Goal: Transaction & Acquisition: Purchase product/service

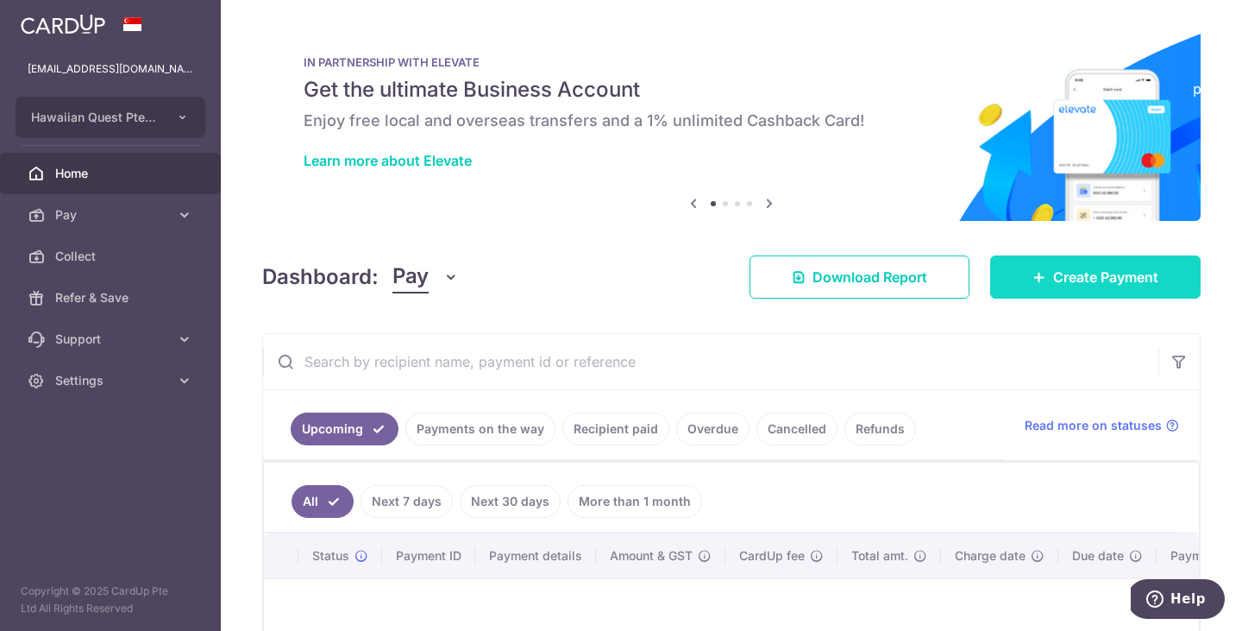
click at [1108, 280] on span "Create Payment" at bounding box center [1105, 277] width 105 height 21
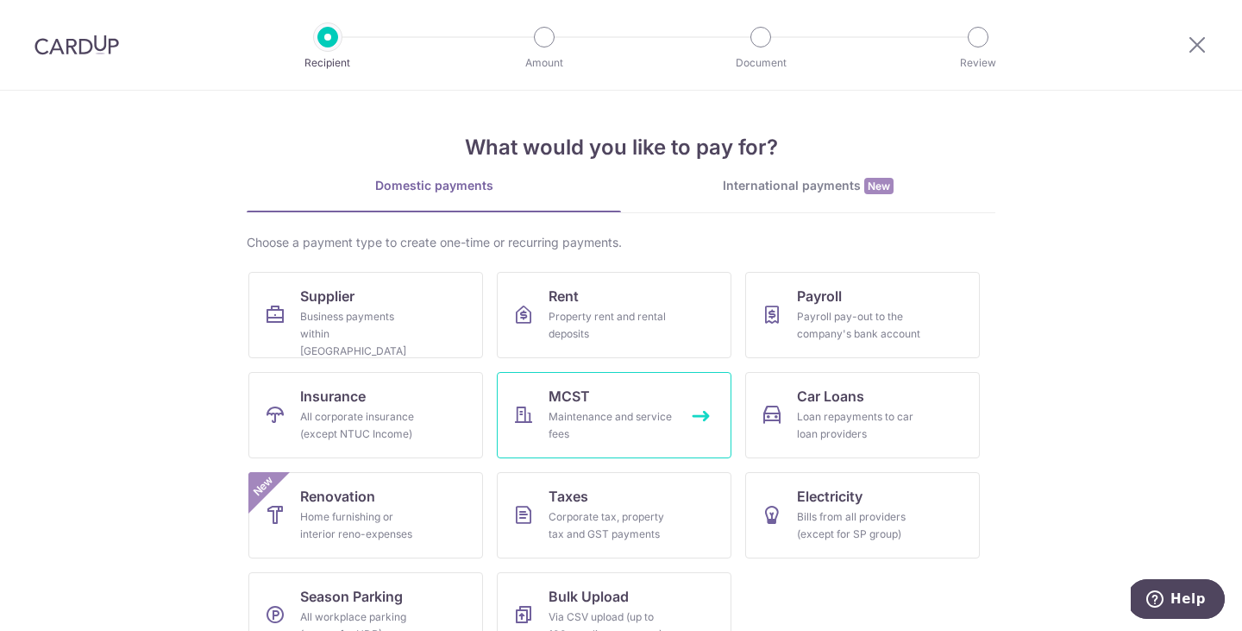
scroll to position [41, 0]
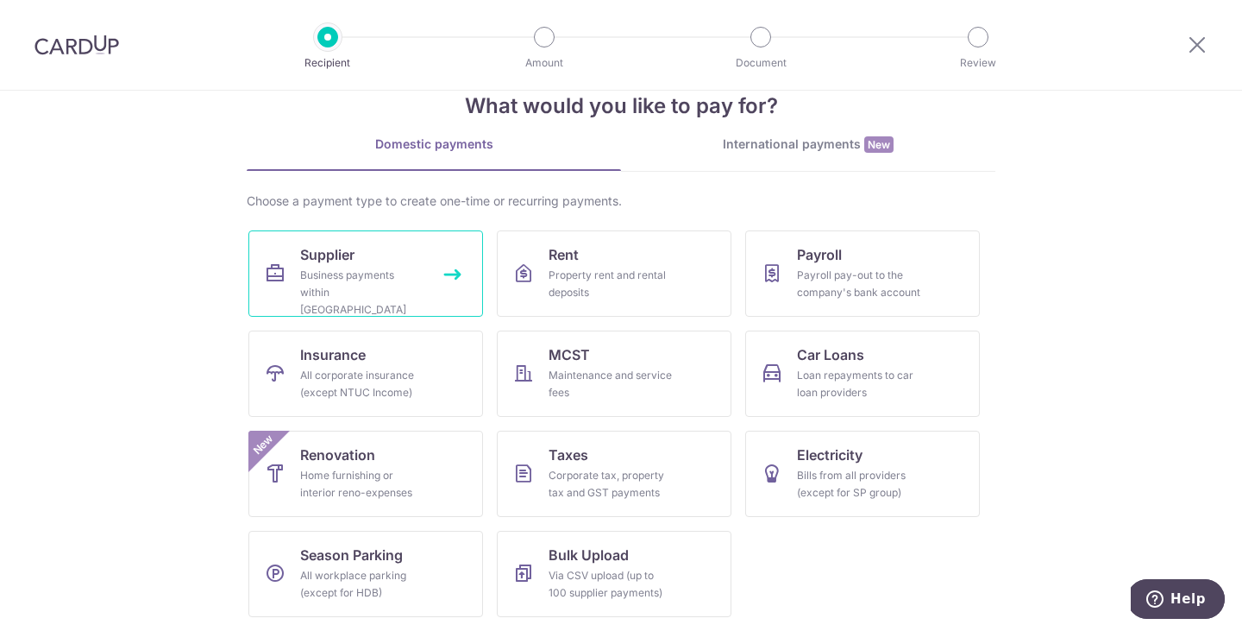
click at [378, 278] on div "Business payments within Singapore" at bounding box center [362, 293] width 124 height 52
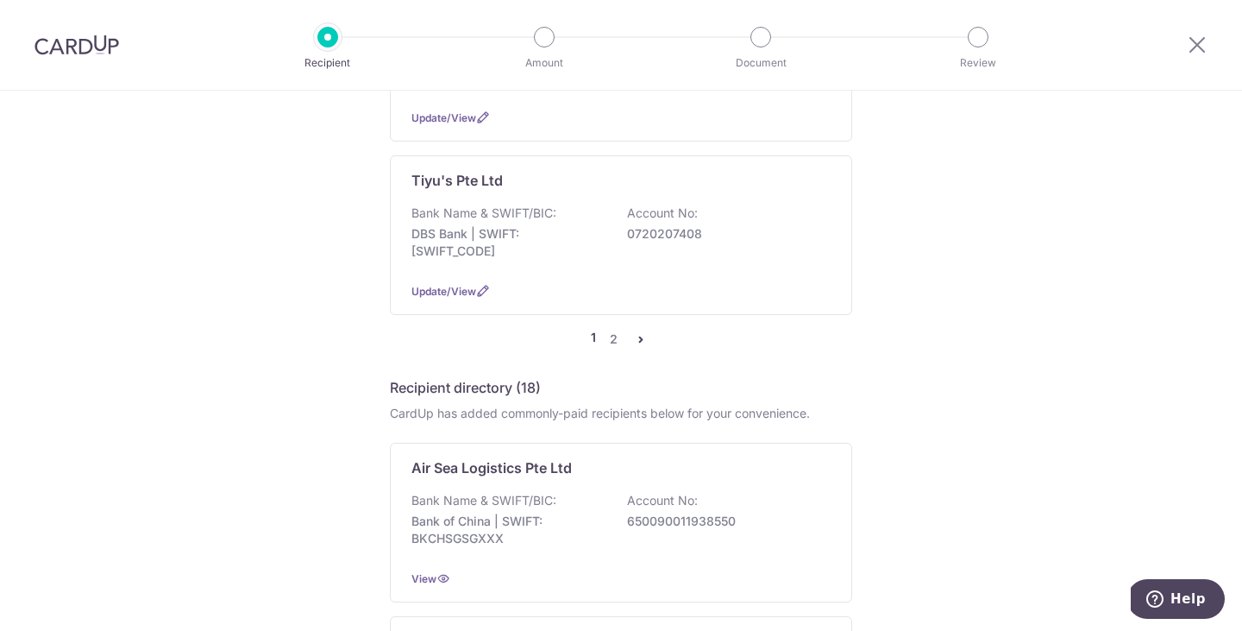
scroll to position [1820, 0]
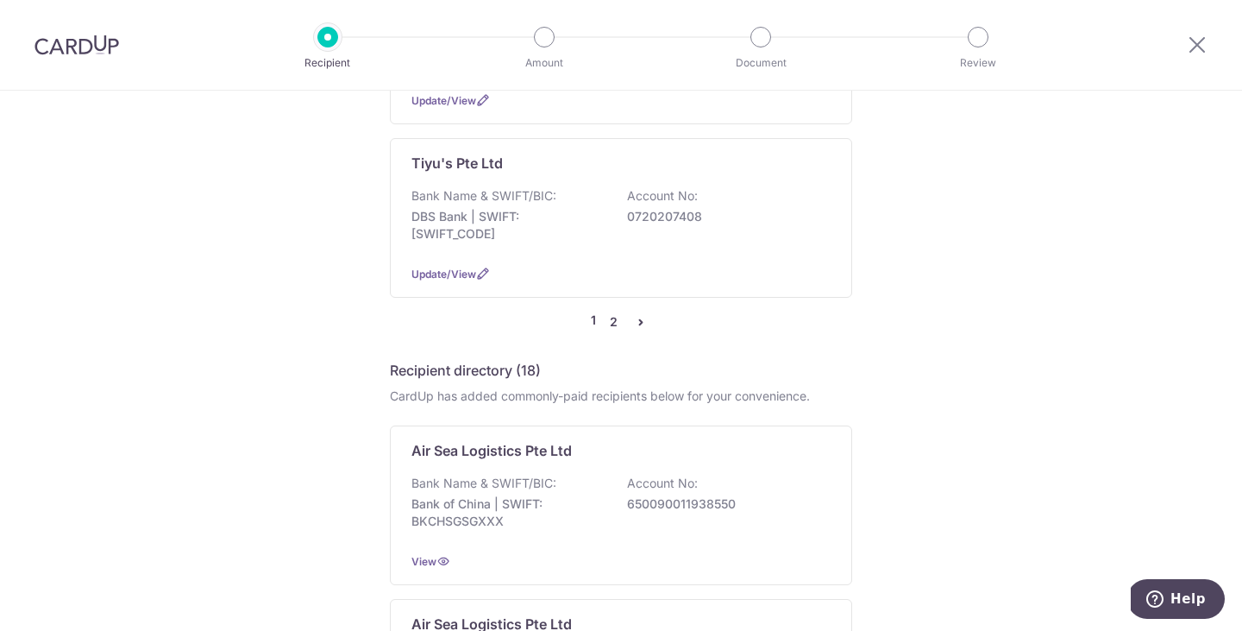
click at [609, 311] on link "2" at bounding box center [613, 321] width 21 height 21
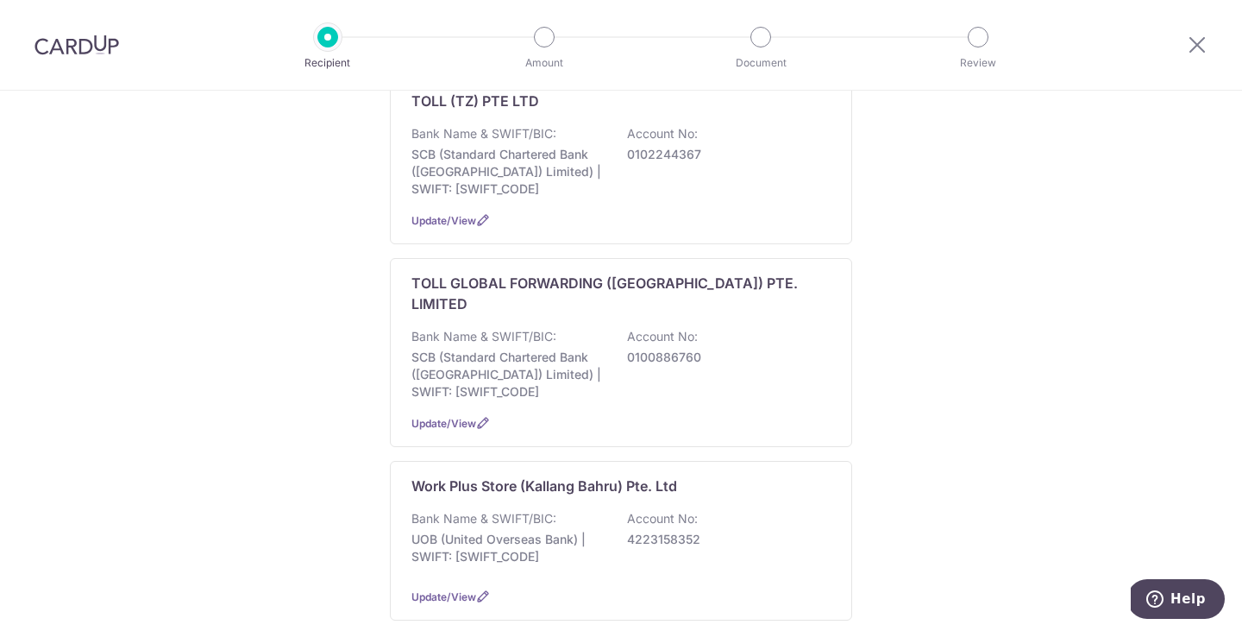
scroll to position [305, 0]
click at [631, 145] on p "0102244367" at bounding box center [723, 153] width 193 height 17
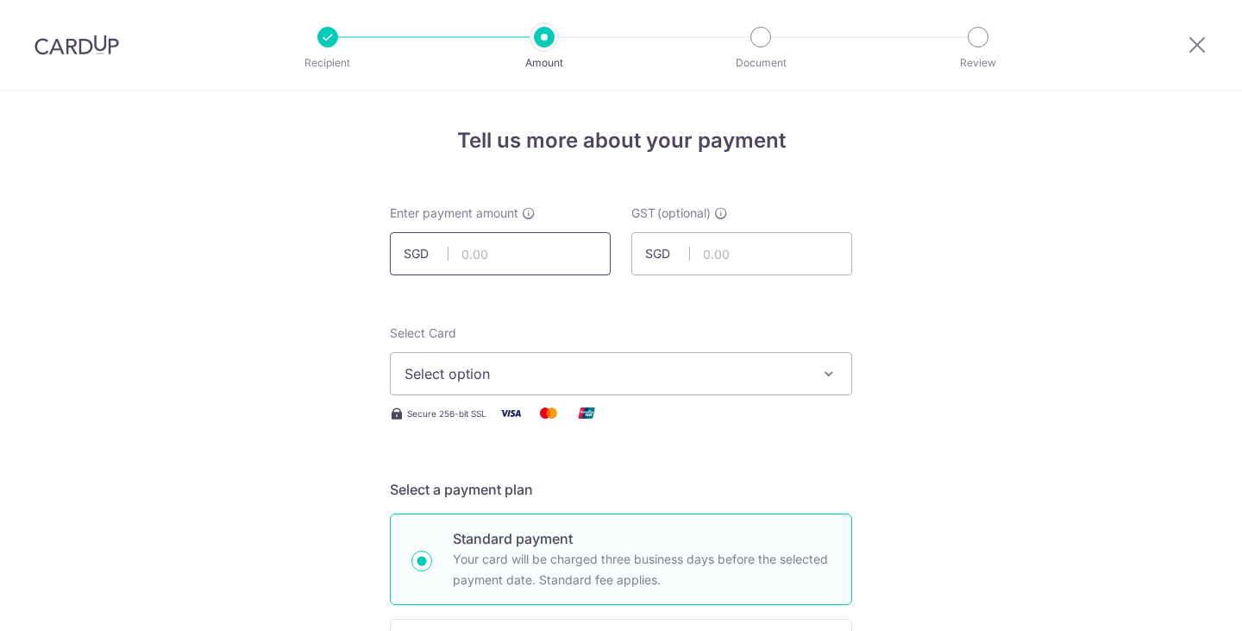
click at [523, 246] on input "text" at bounding box center [500, 253] width 221 height 43
type input "1,056.63"
click at [780, 373] on span "Select option" at bounding box center [606, 373] width 402 height 21
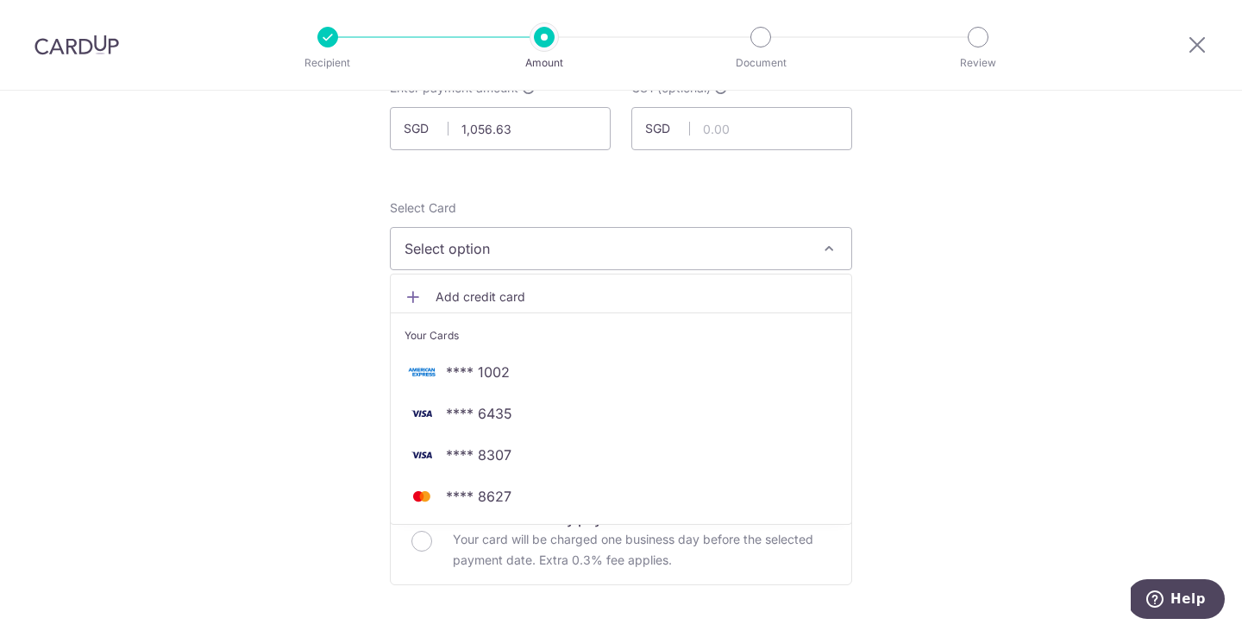
scroll to position [132, 0]
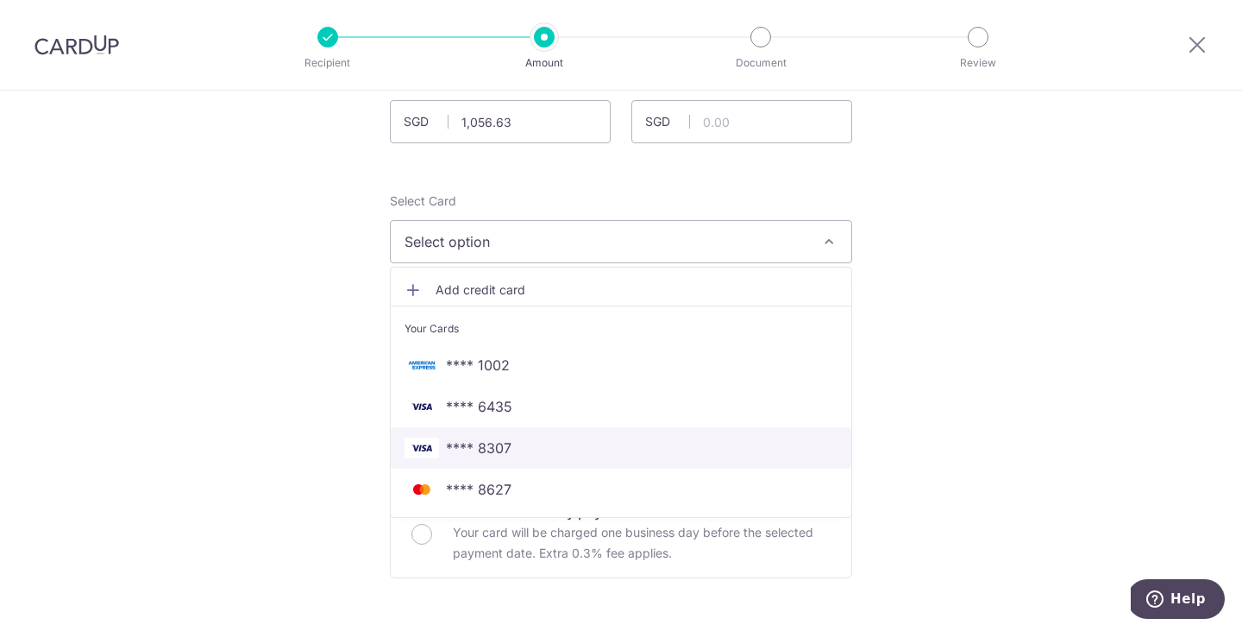
click at [567, 457] on span "**** 8307" at bounding box center [621, 447] width 433 height 21
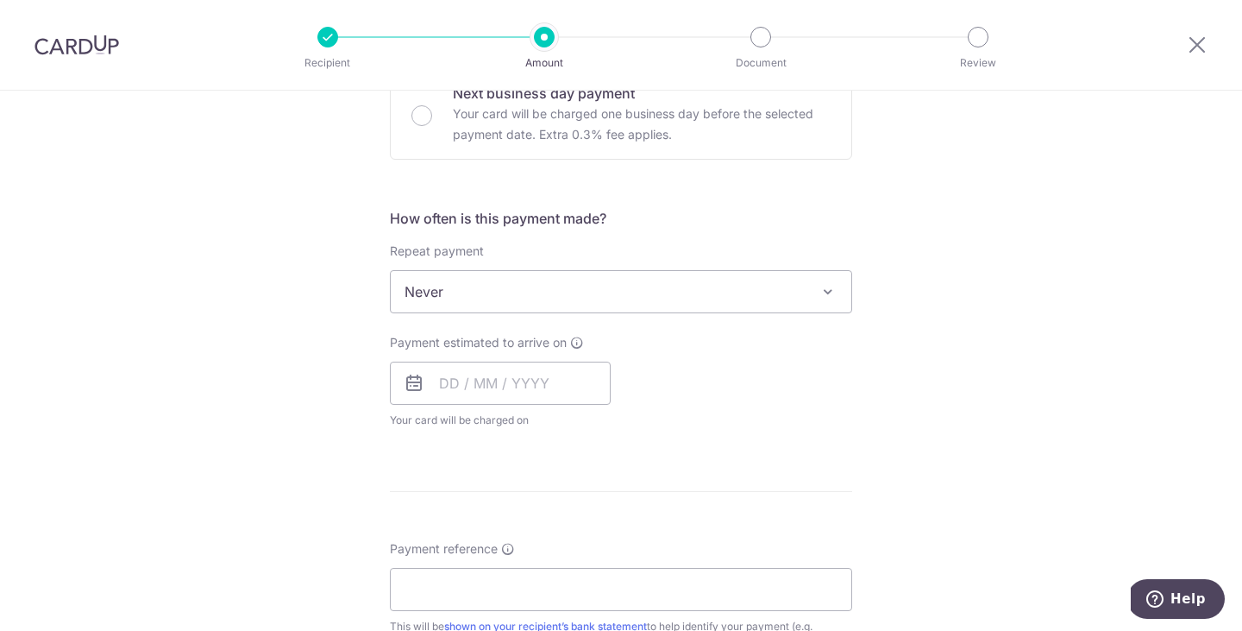
scroll to position [574, 0]
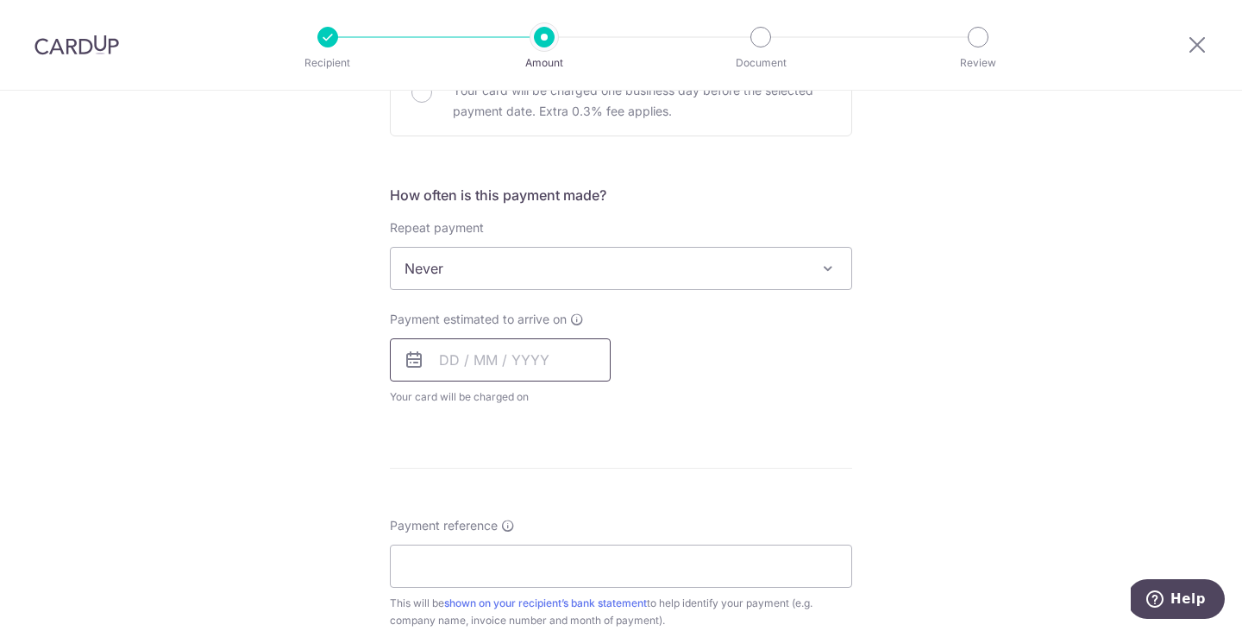
click at [545, 342] on input "text" at bounding box center [500, 359] width 221 height 43
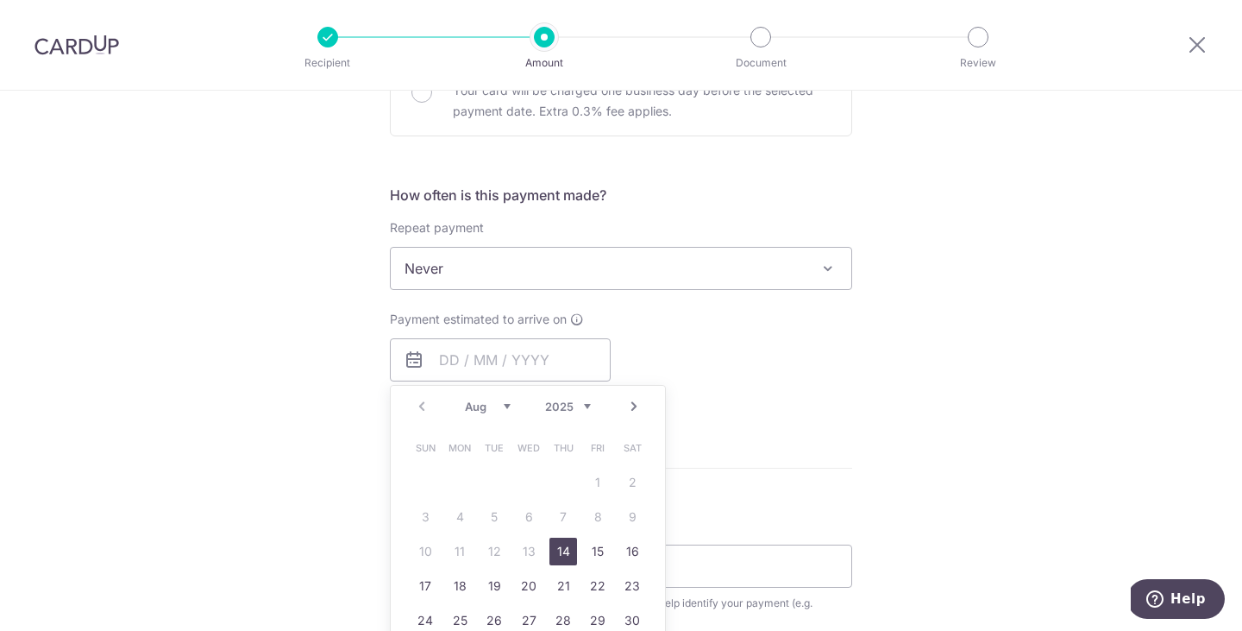
click at [568, 555] on link "14" at bounding box center [564, 551] width 28 height 28
type input "[DATE]"
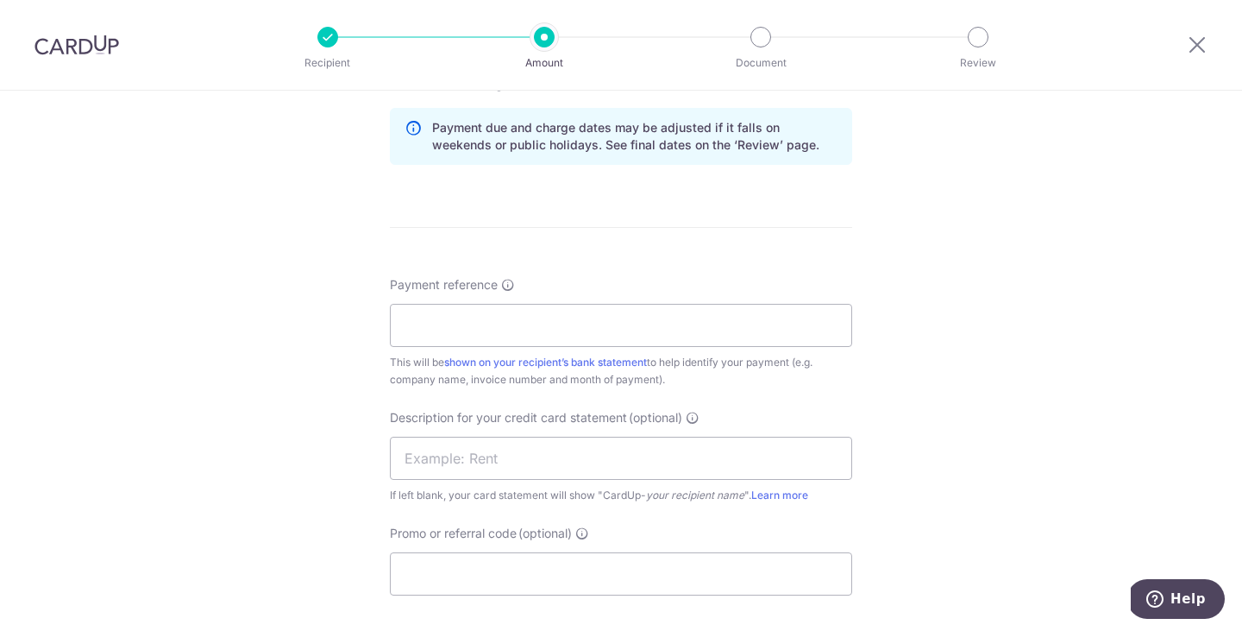
scroll to position [890, 0]
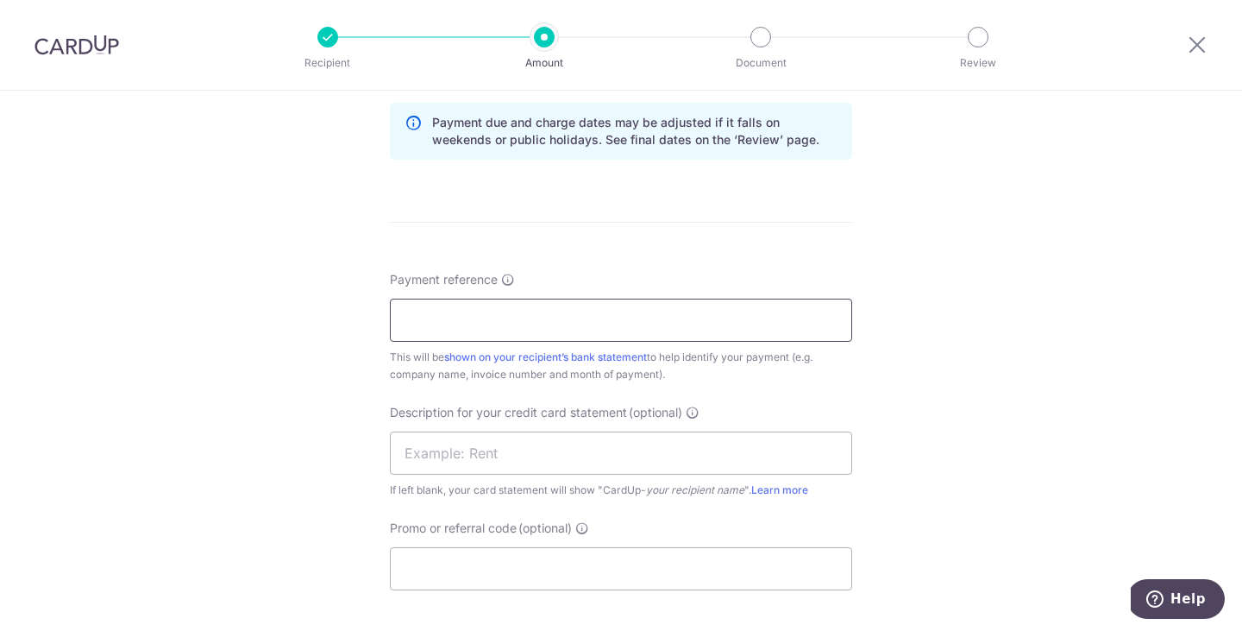
click at [682, 315] on input "Payment reference" at bounding box center [621, 319] width 462 height 43
type input "HAWAIIAN QUEST PTE LTD D1014887"
click at [652, 446] on input "text" at bounding box center [621, 452] width 462 height 43
type input "TOLL TZ PTE LTD"
click at [512, 575] on input "Promo or referral code (optional)" at bounding box center [621, 568] width 462 height 43
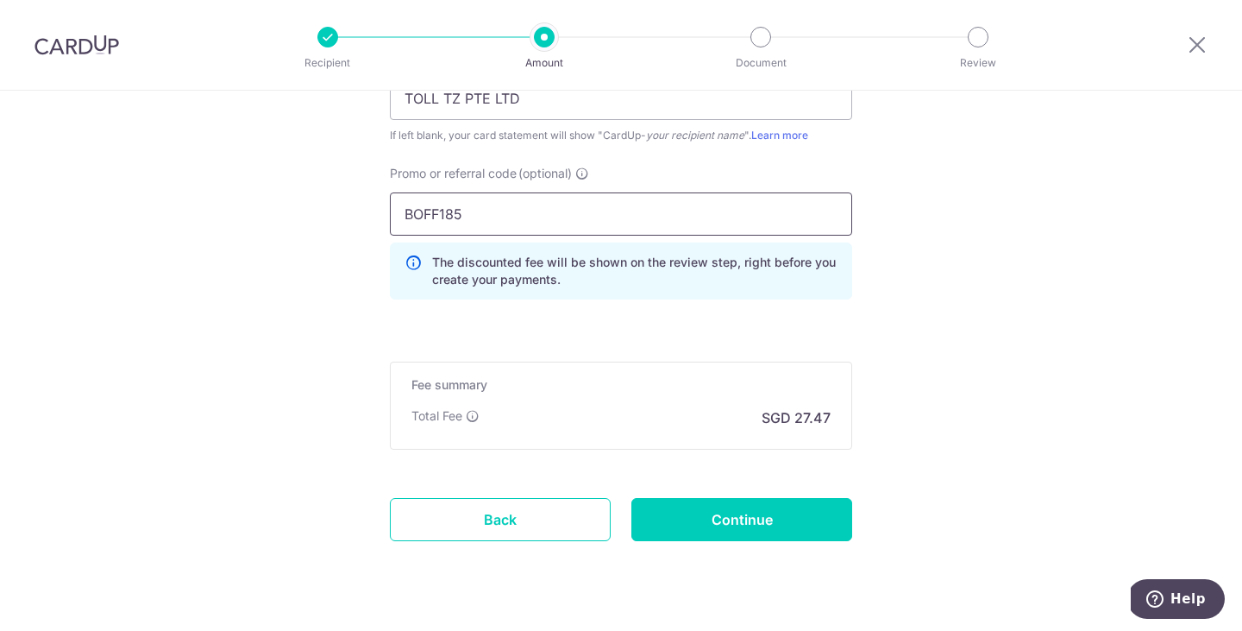
scroll to position [1285, 0]
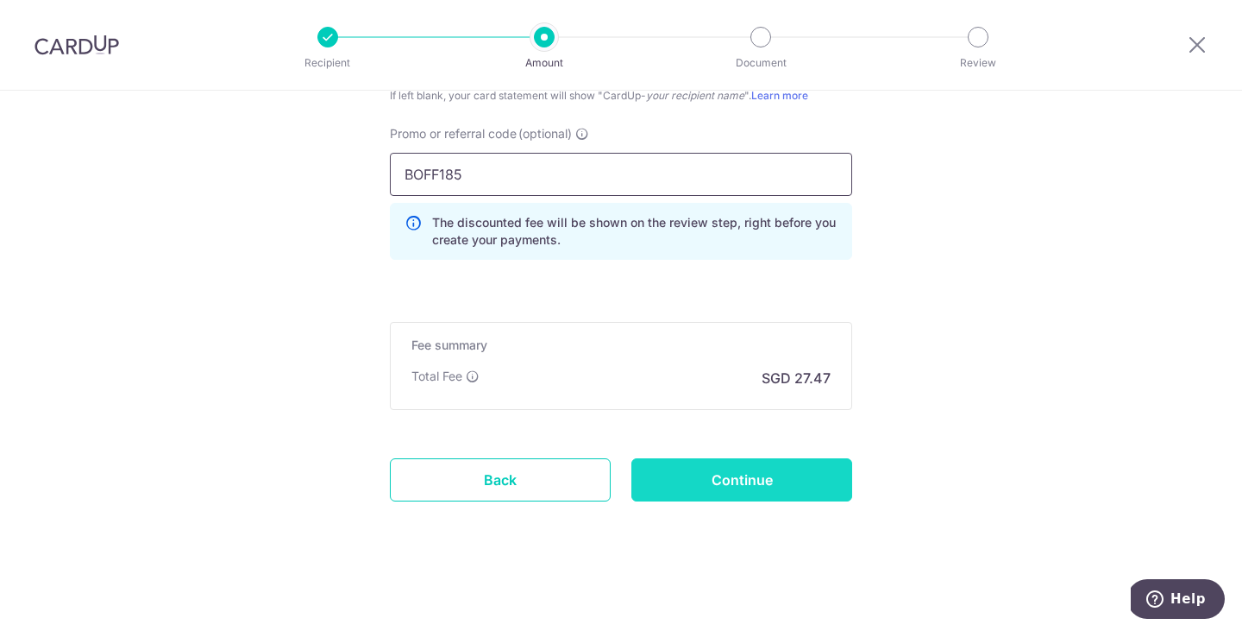
type input "BOFF185"
click at [703, 487] on input "Continue" at bounding box center [741, 479] width 221 height 43
type input "Create Schedule"
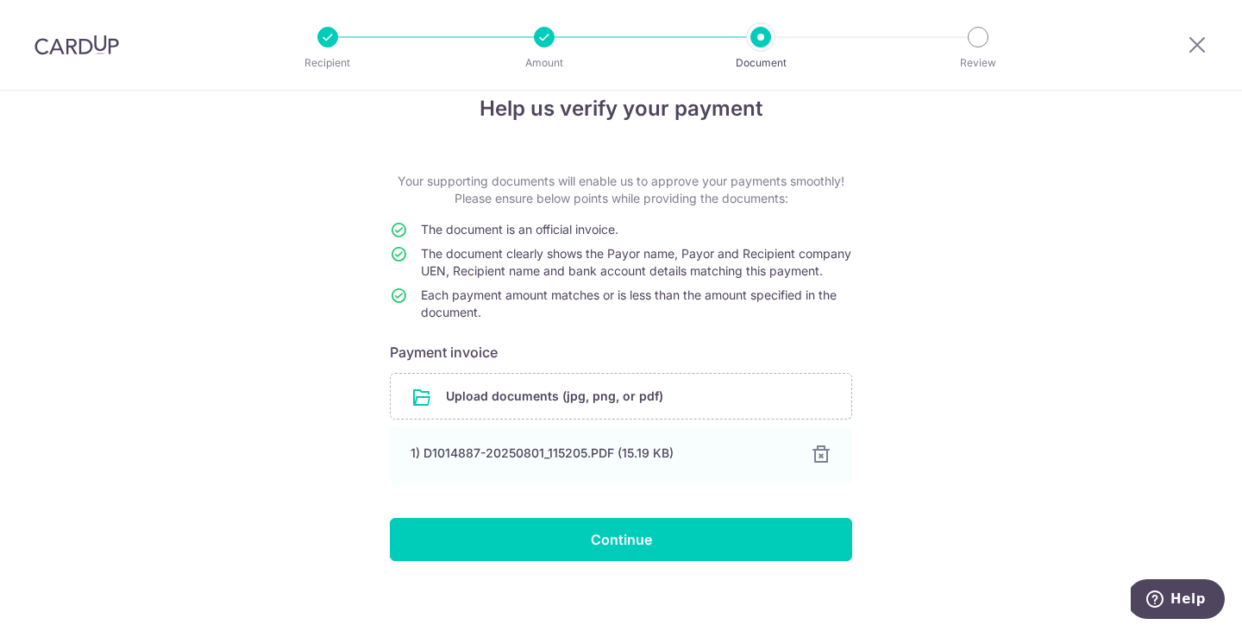
scroll to position [60, 0]
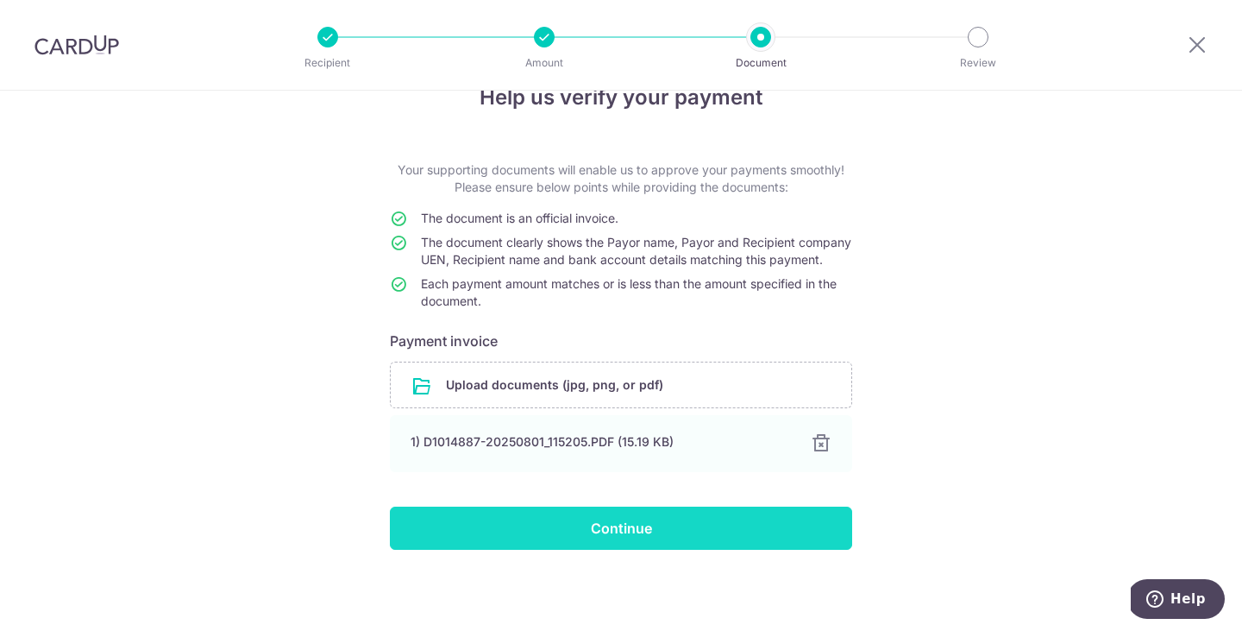
click at [693, 535] on input "Continue" at bounding box center [621, 527] width 462 height 43
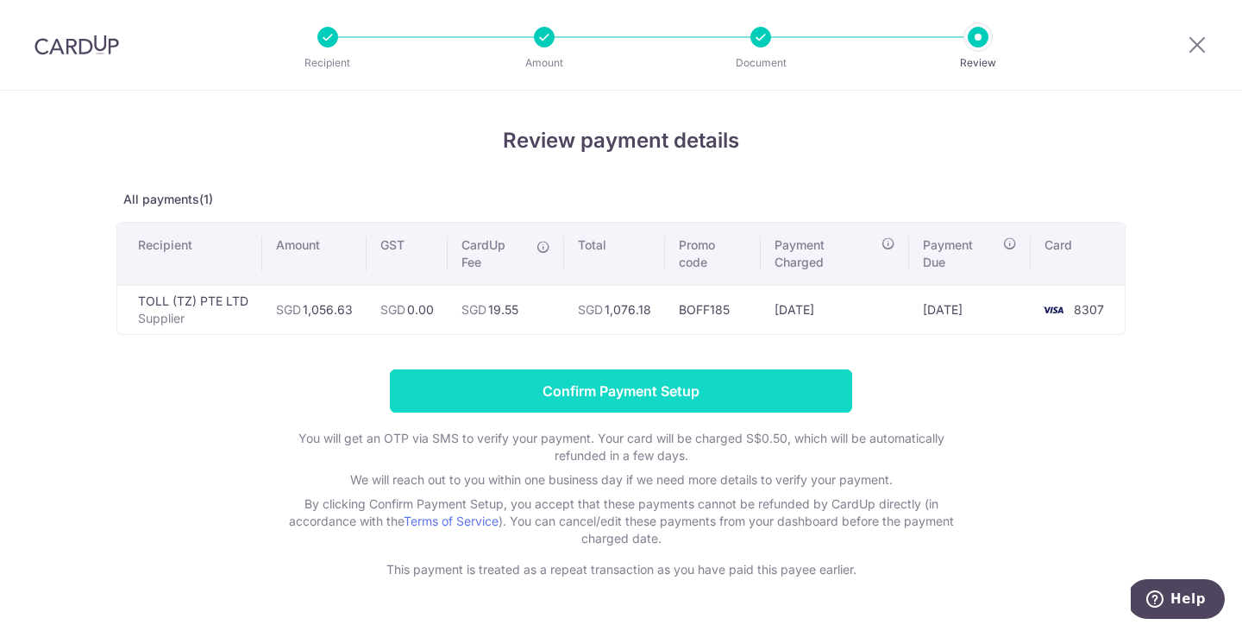
click at [634, 385] on input "Confirm Payment Setup" at bounding box center [621, 390] width 462 height 43
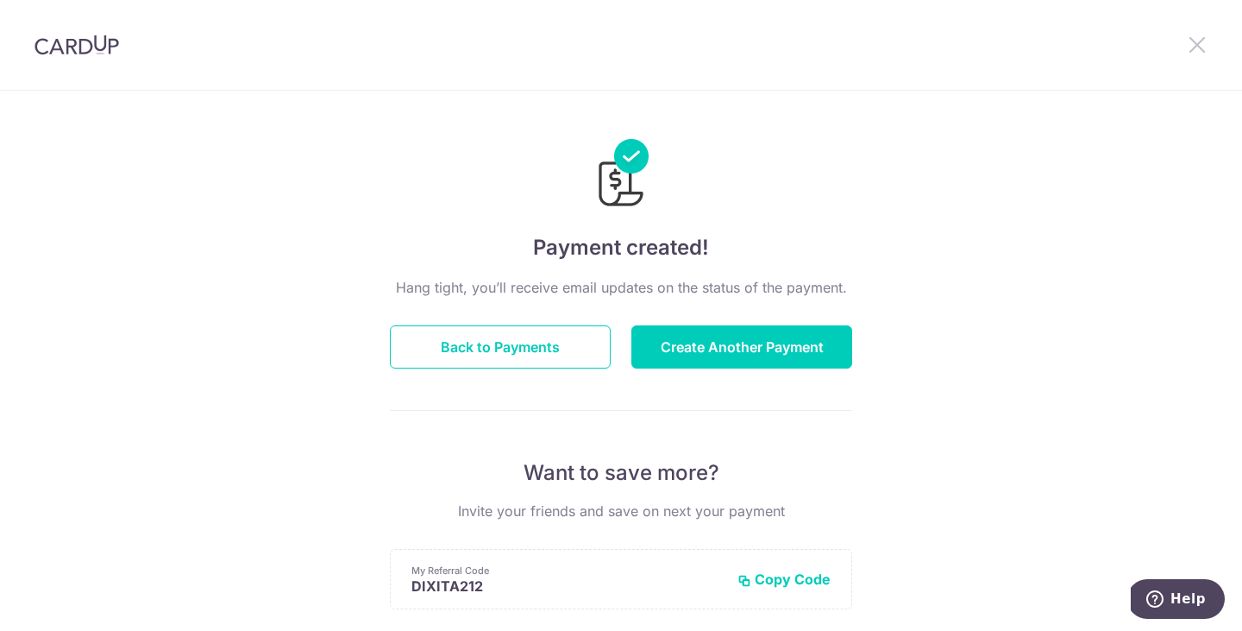
click at [1197, 47] on icon at bounding box center [1197, 45] width 21 height 22
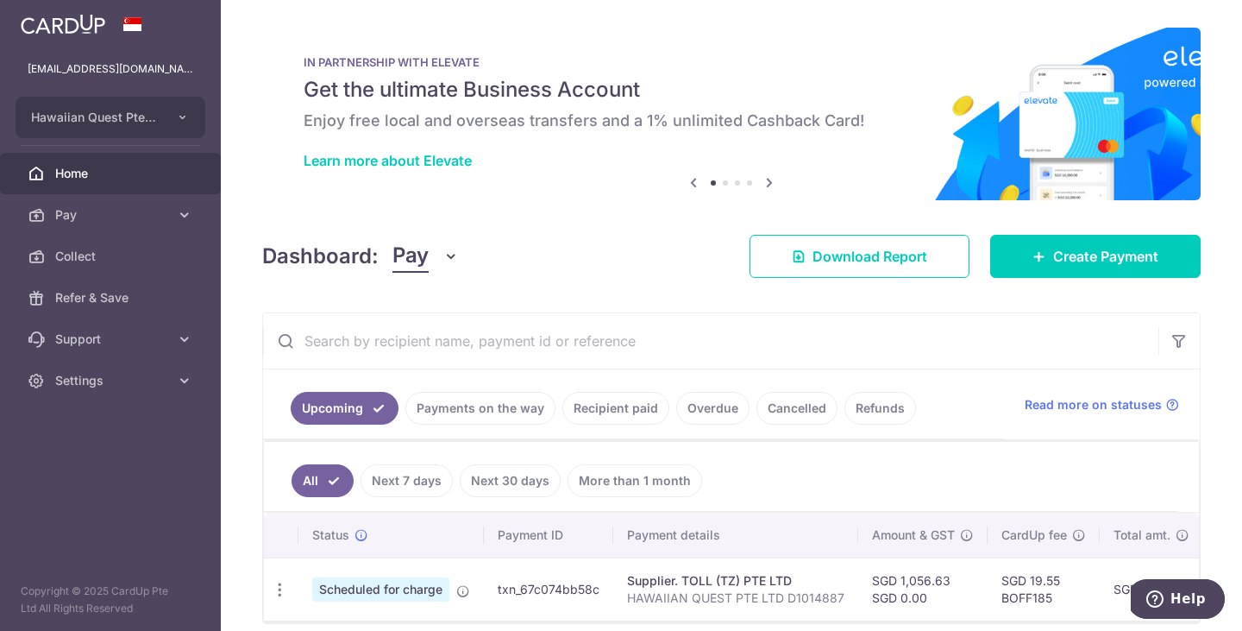
scroll to position [74, 0]
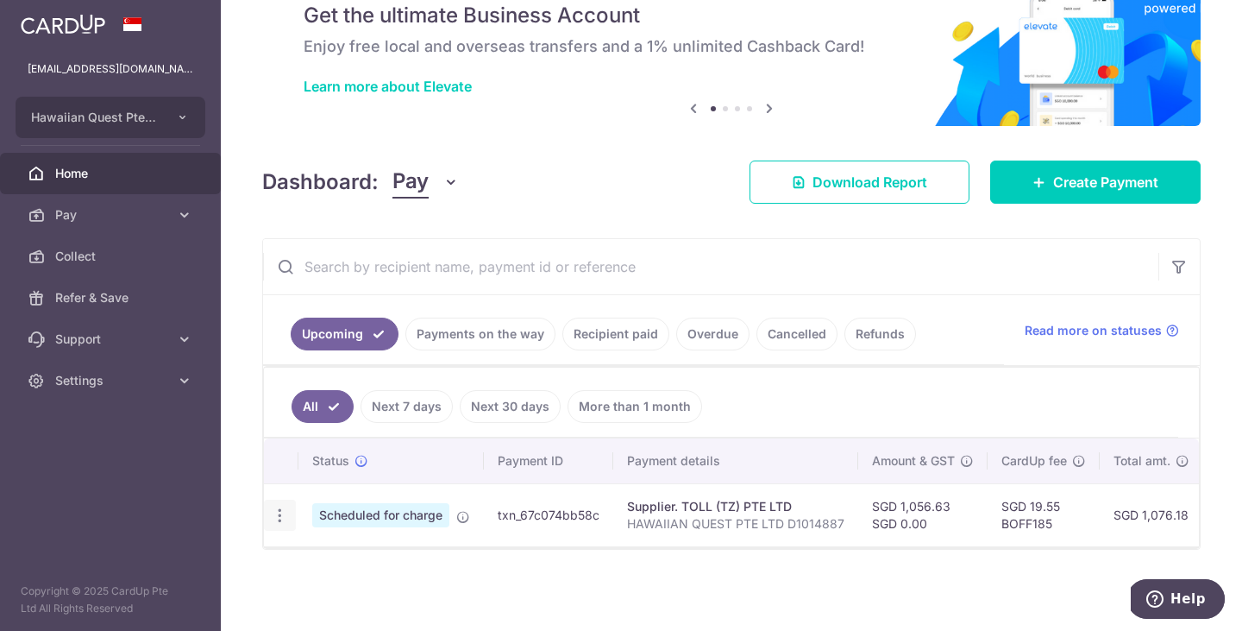
click at [288, 515] on div "Update payment Cancel payment" at bounding box center [280, 515] width 32 height 32
click at [272, 512] on icon "button" at bounding box center [280, 515] width 18 height 18
click at [317, 568] on span "Update payment" at bounding box center [371, 562] width 117 height 21
radio input "true"
type input "1,056.63"
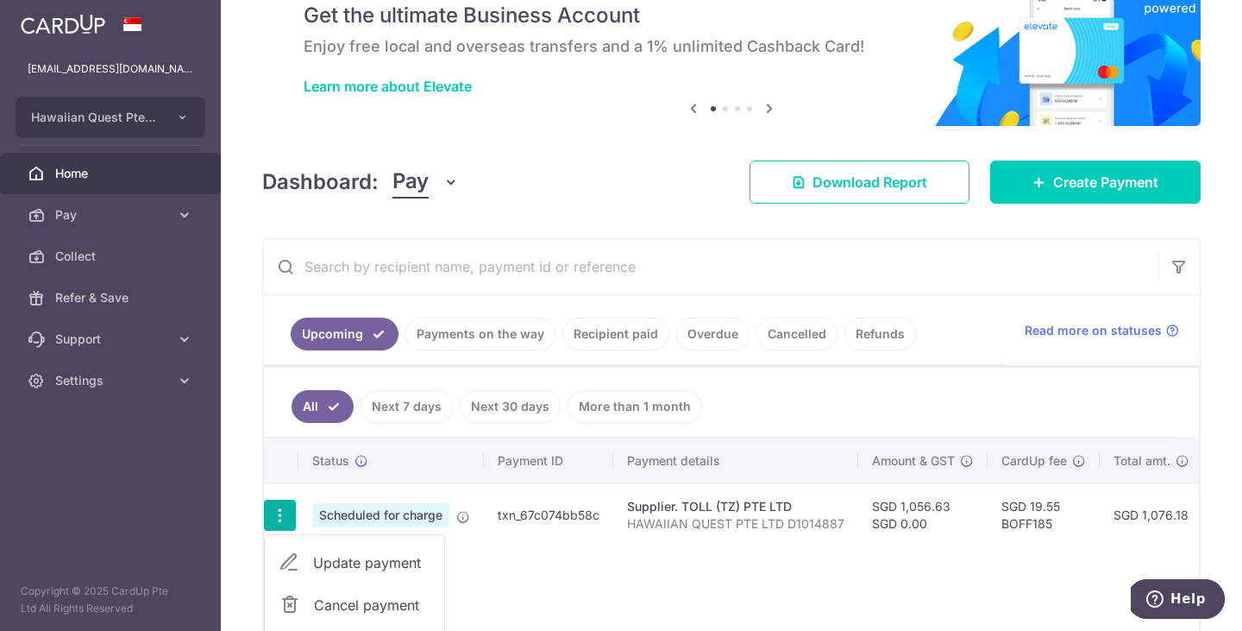
type input "0.00"
type input "[DATE]"
type input "HAWAIIAN QUEST PTE LTD D1014887"
type input "TOLL TZ PTE LTD"
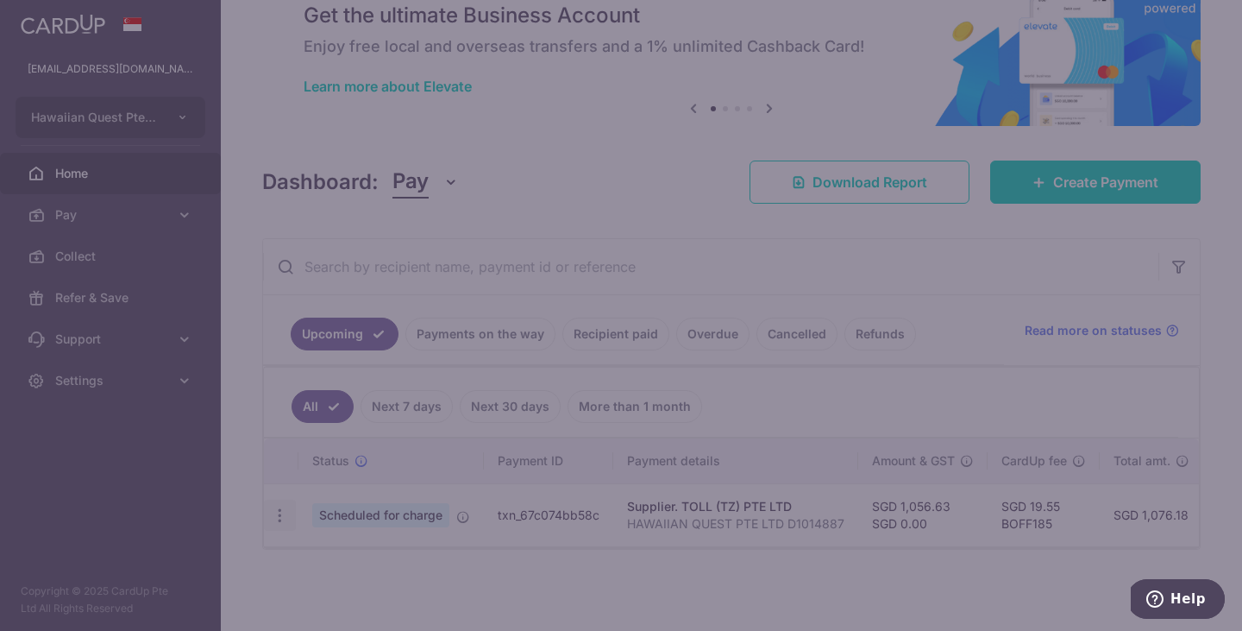
type input "BOFF185"
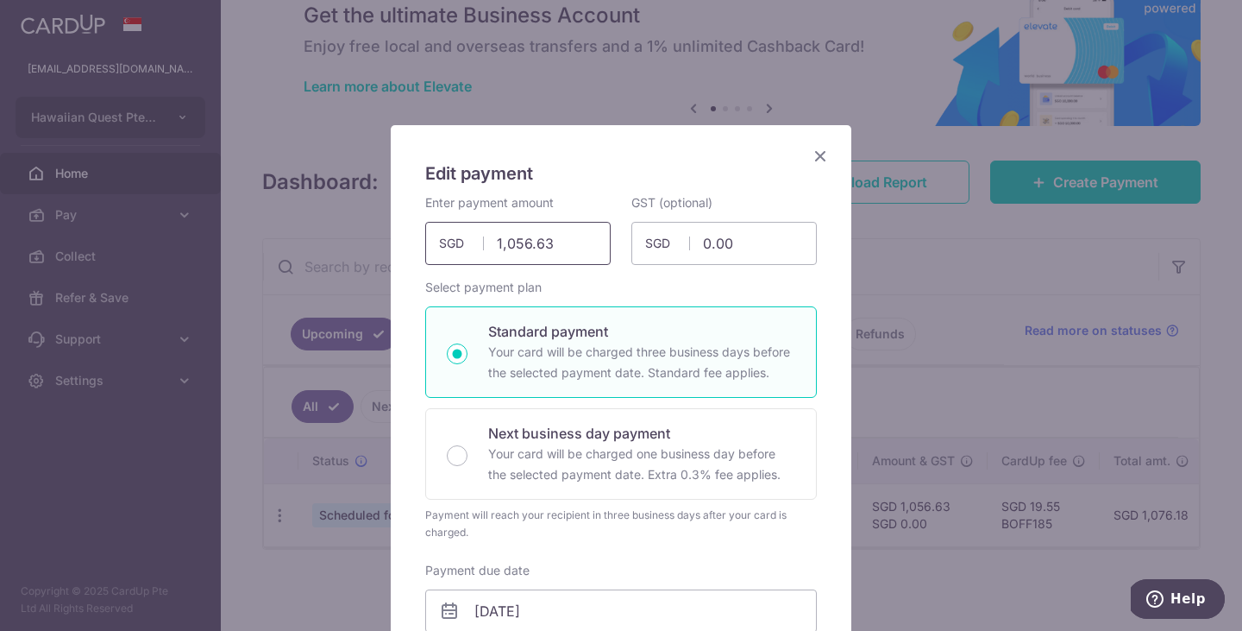
click at [512, 248] on input "1,056.63" at bounding box center [517, 243] width 185 height 43
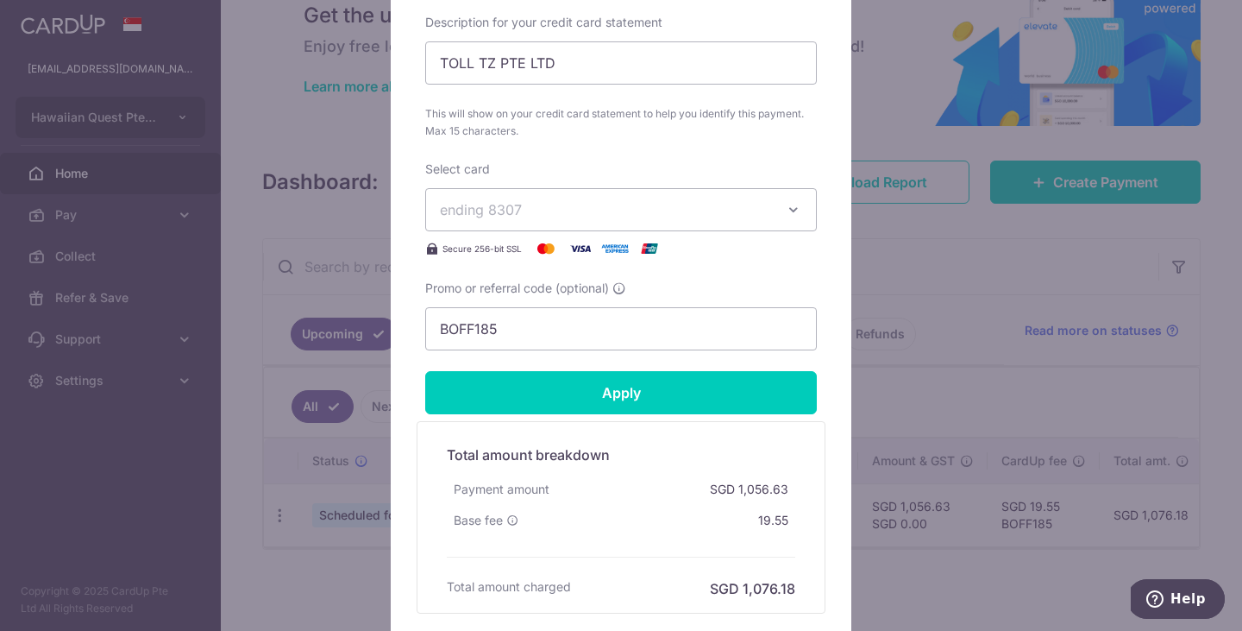
scroll to position [834, 0]
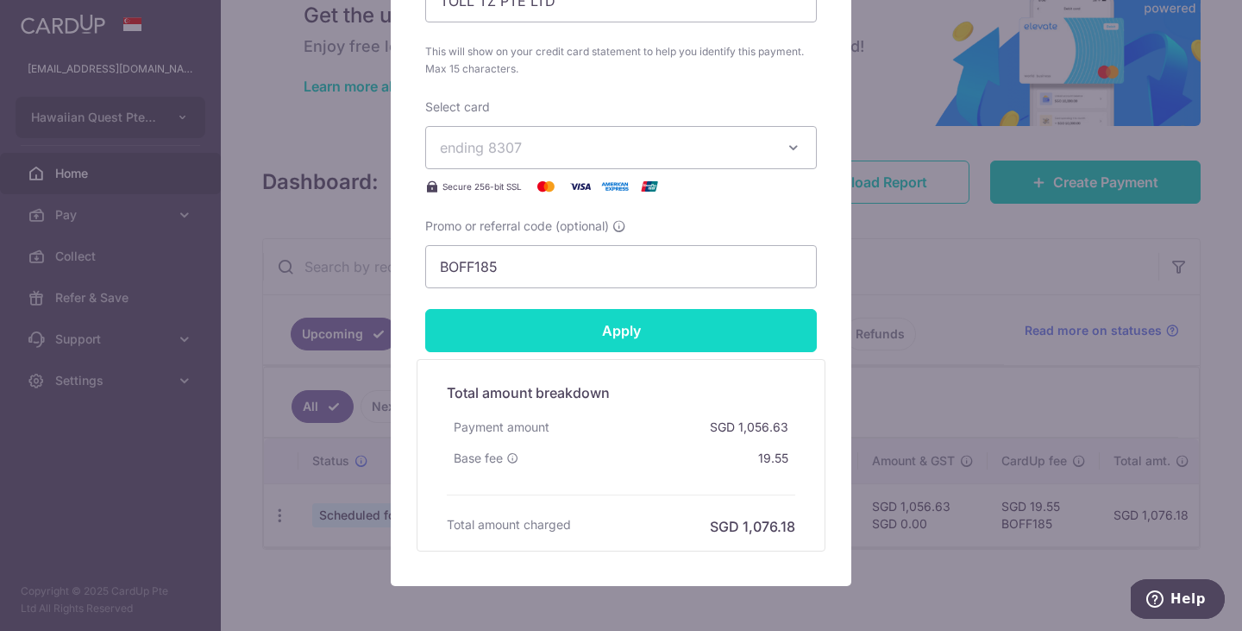
type input "1,156.63"
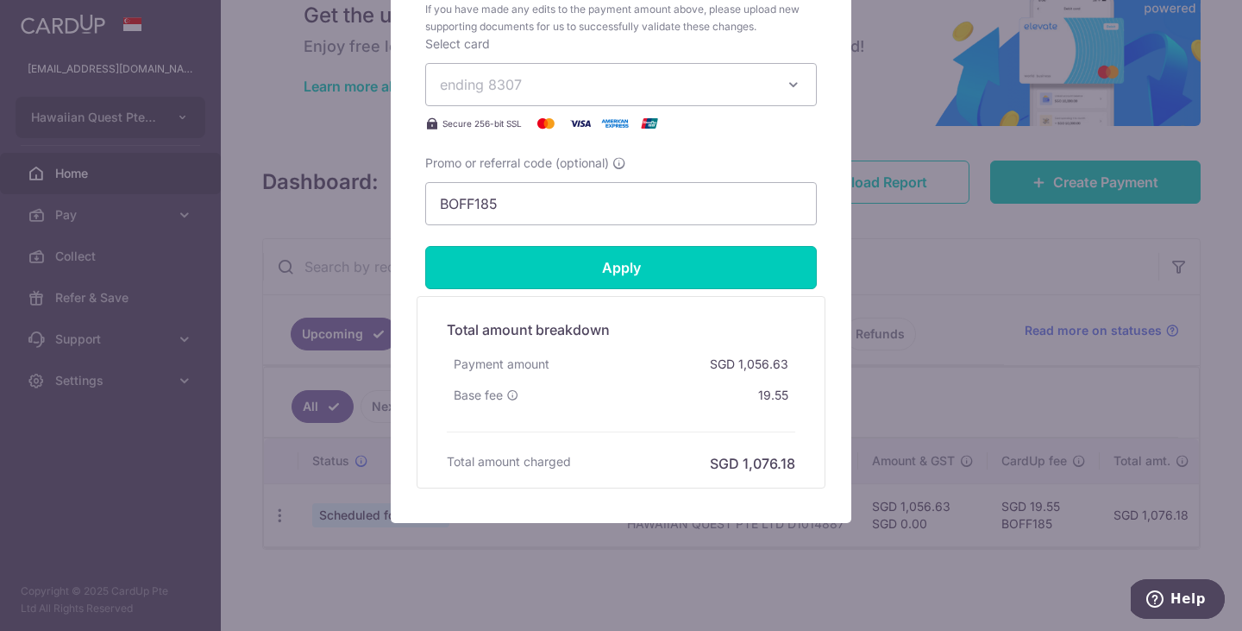
scroll to position [1105, 0]
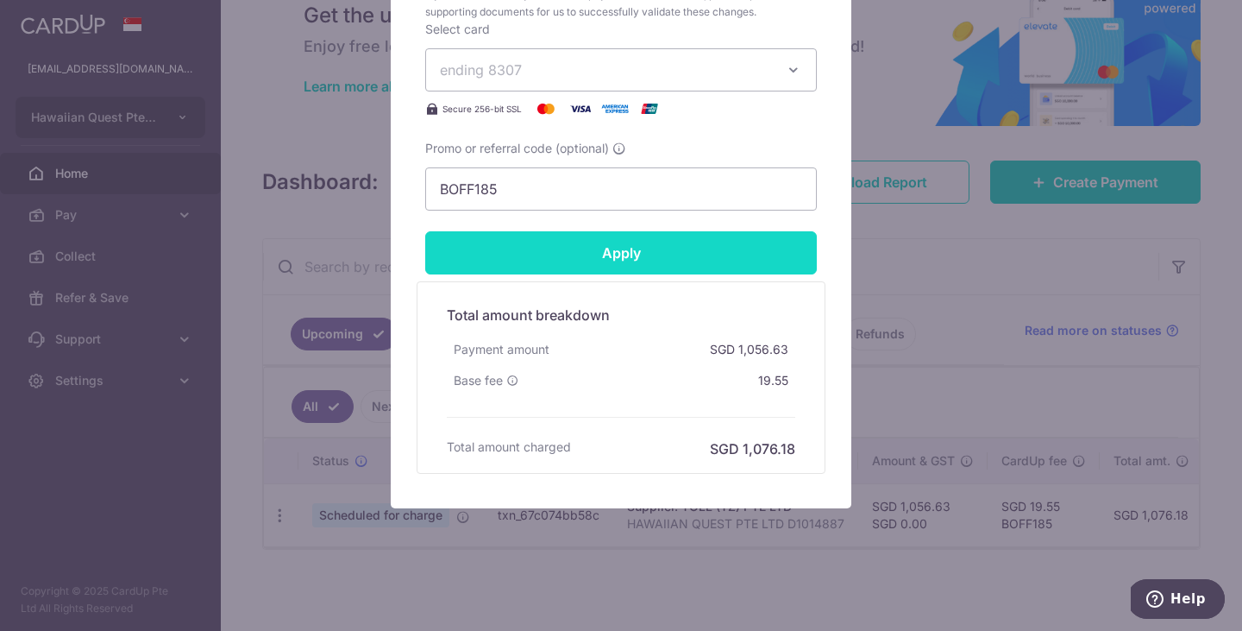
click at [646, 257] on input "Apply" at bounding box center [621, 252] width 392 height 43
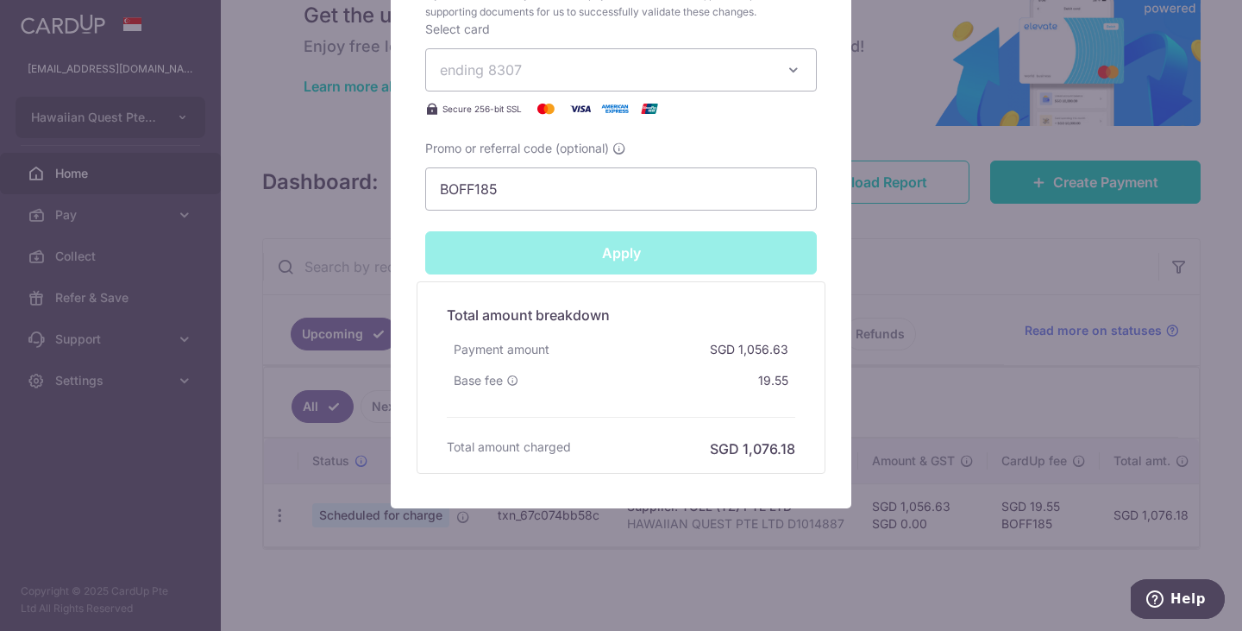
type input "Successfully Applied"
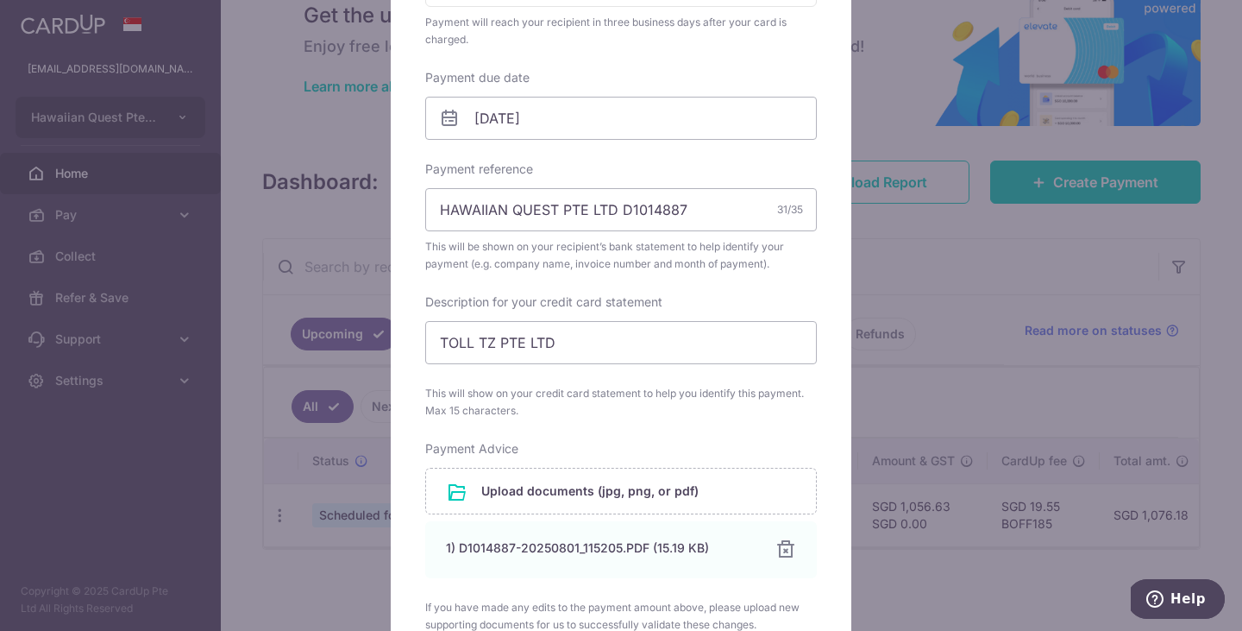
scroll to position [0, 0]
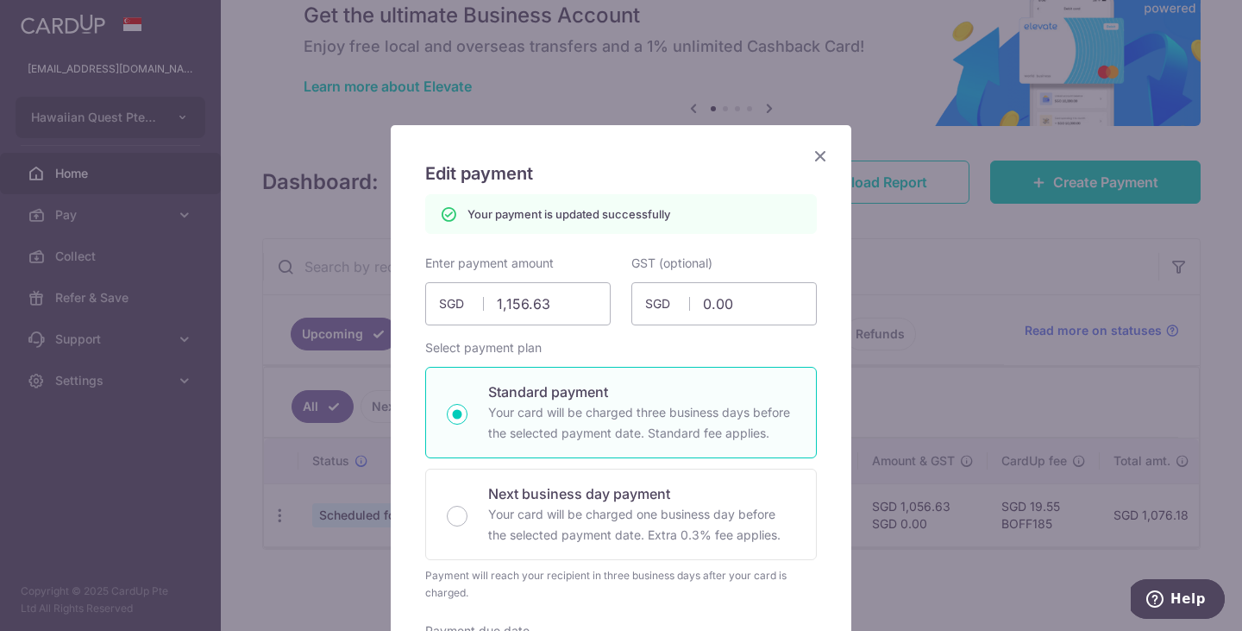
click at [821, 159] on icon "Close" at bounding box center [820, 156] width 21 height 22
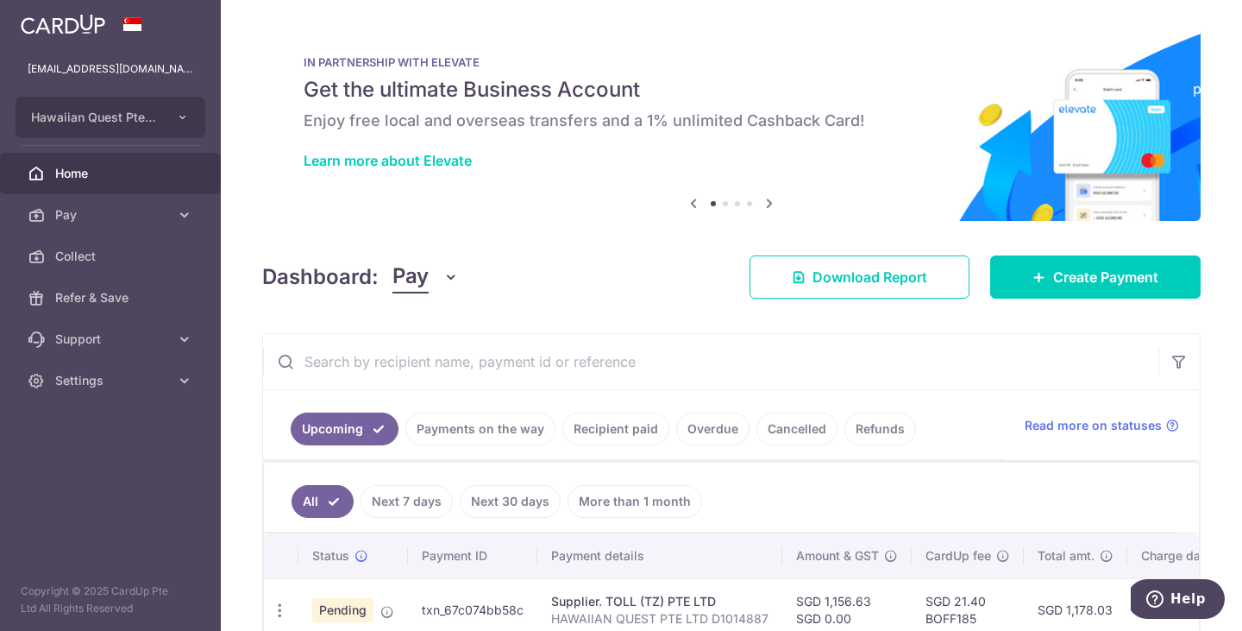
scroll to position [95, 0]
